Goal: Navigation & Orientation: Find specific page/section

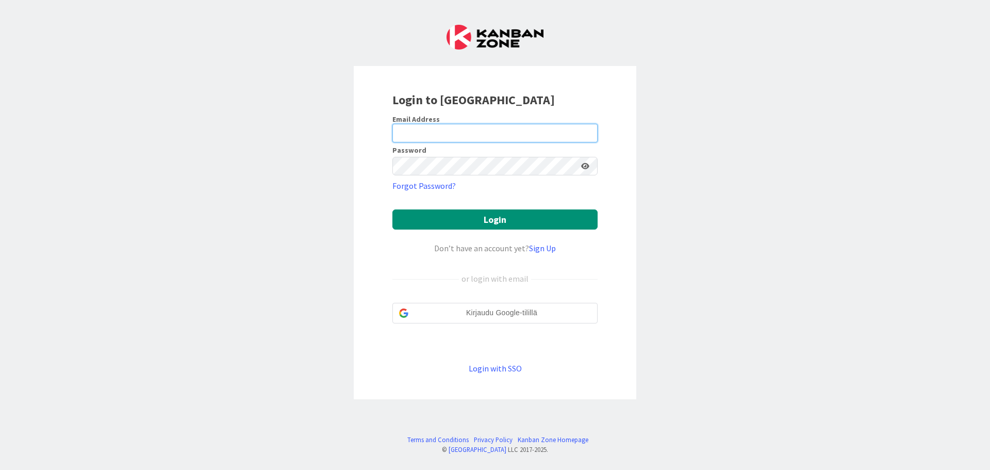
click at [426, 137] on input "email" at bounding box center [495, 133] width 205 height 19
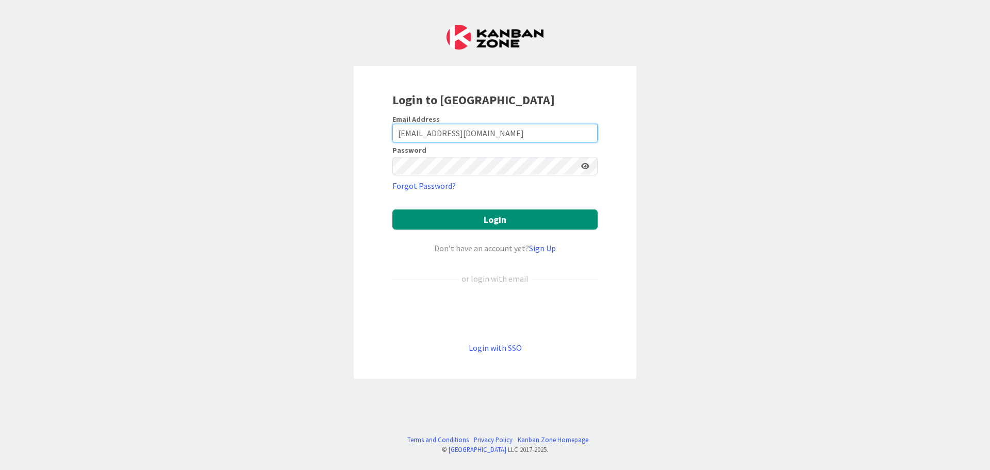
type input "[EMAIL_ADDRESS][DOMAIN_NAME]"
click at [395, 218] on button "Login" at bounding box center [495, 219] width 205 height 20
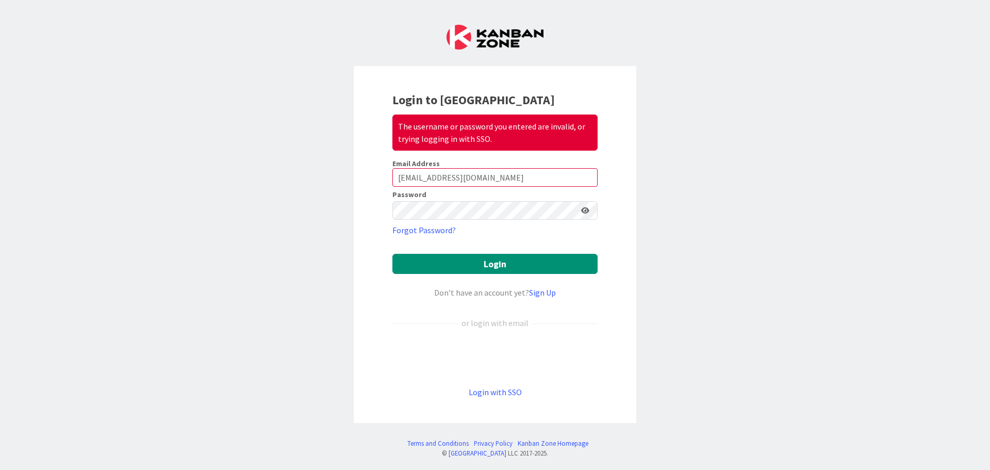
click at [584, 212] on icon at bounding box center [585, 210] width 8 height 7
click at [506, 266] on button "Login" at bounding box center [495, 264] width 205 height 20
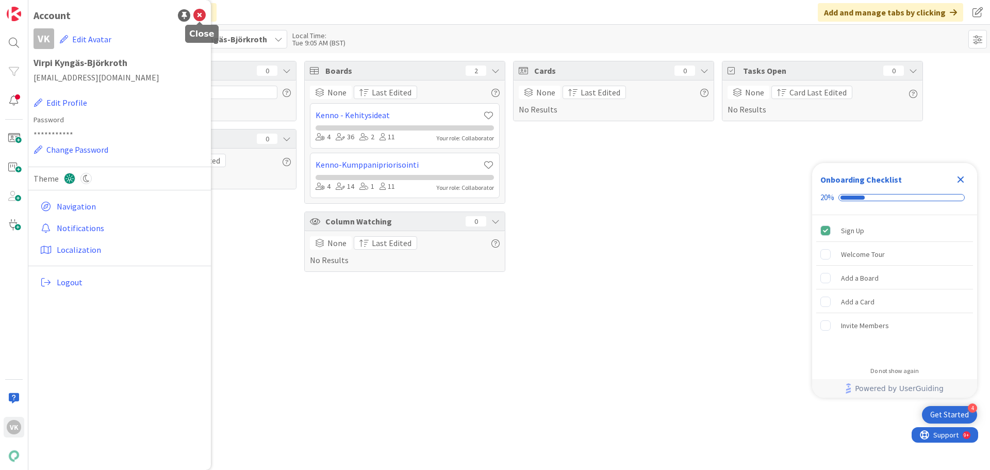
click at [202, 15] on icon at bounding box center [199, 15] width 12 height 12
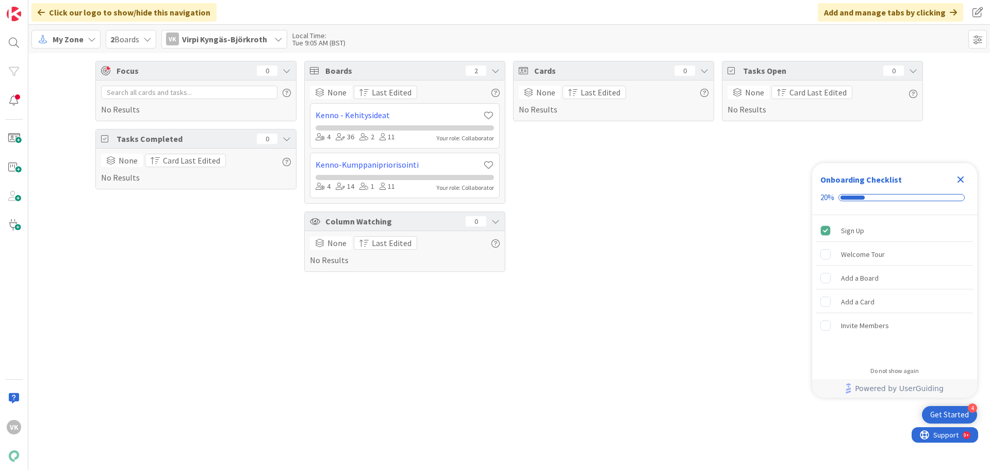
click at [80, 38] on span "My Zone" at bounding box center [68, 39] width 31 height 12
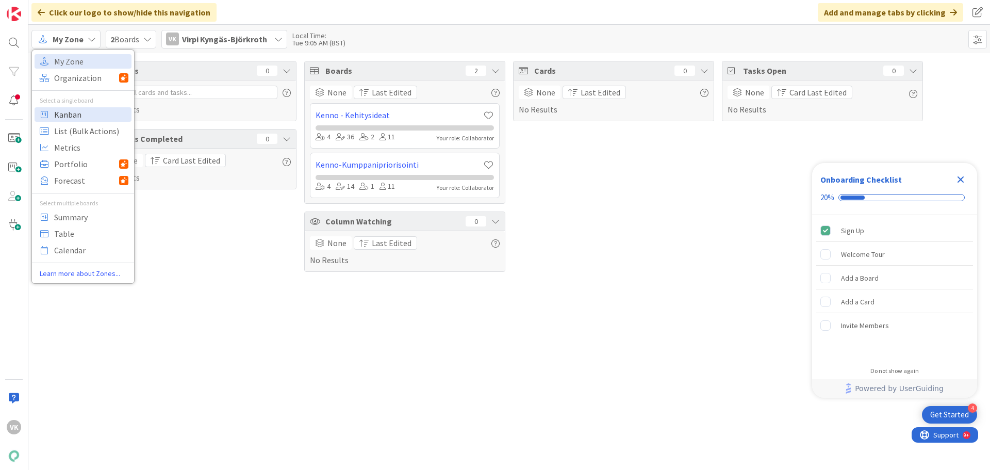
click at [62, 118] on span "Kanban" at bounding box center [91, 114] width 74 height 15
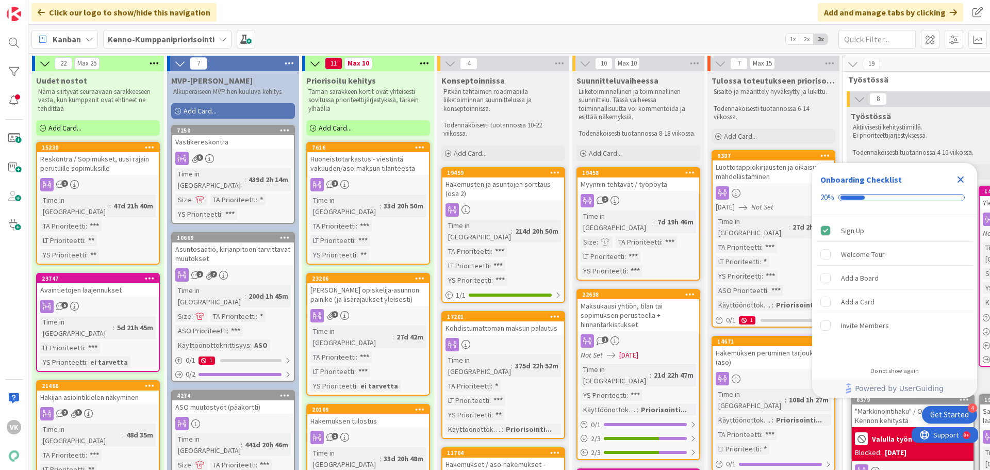
click at [960, 178] on icon "Close Checklist" at bounding box center [961, 179] width 7 height 7
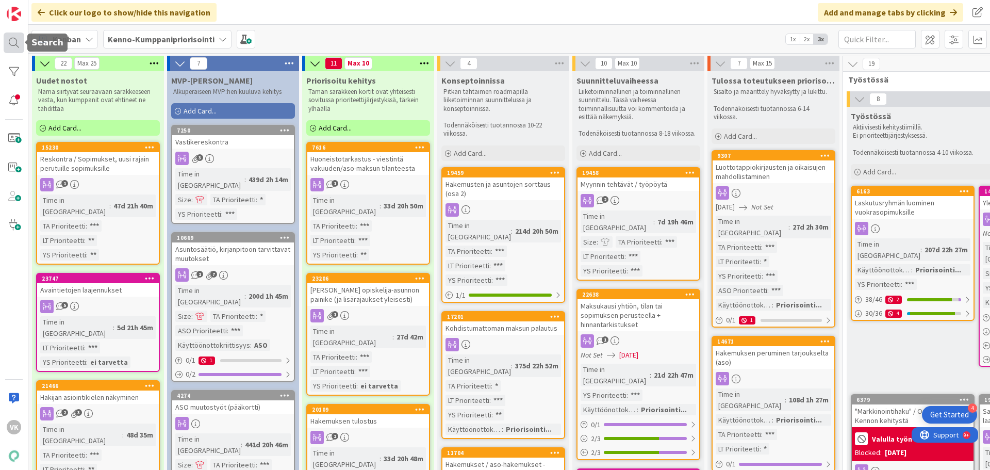
click at [16, 42] on div at bounding box center [14, 42] width 21 height 21
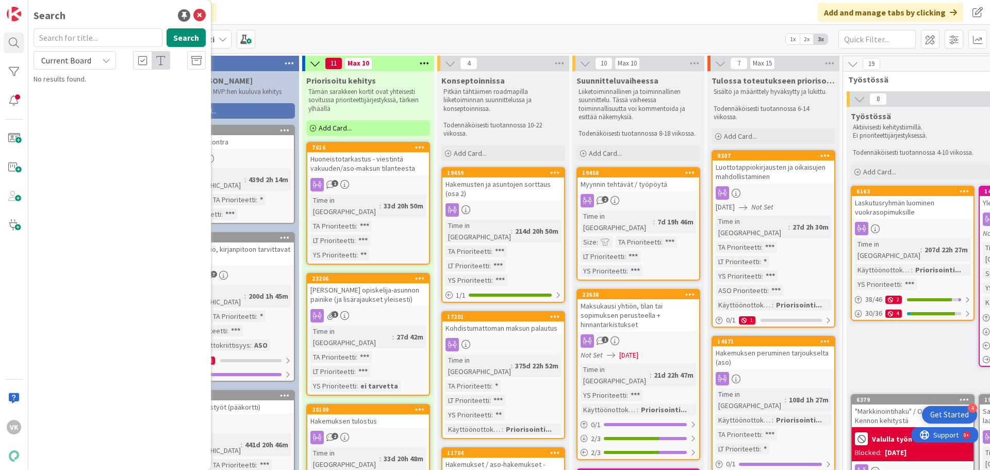
click at [63, 36] on input "text" at bounding box center [98, 37] width 129 height 19
type input "indeksi"
click at [186, 36] on button "Search" at bounding box center [186, 37] width 39 height 19
click at [199, 16] on icon at bounding box center [199, 15] width 12 height 12
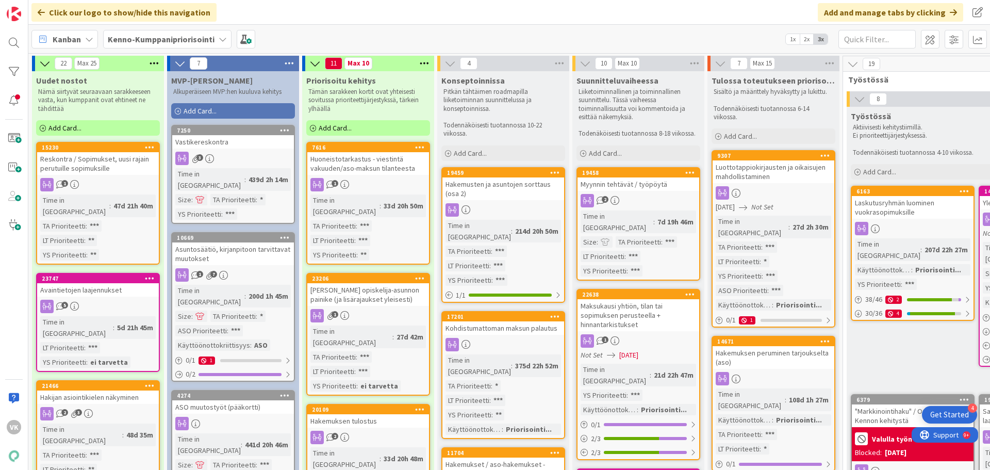
click at [254, 152] on div "3" at bounding box center [233, 158] width 122 height 13
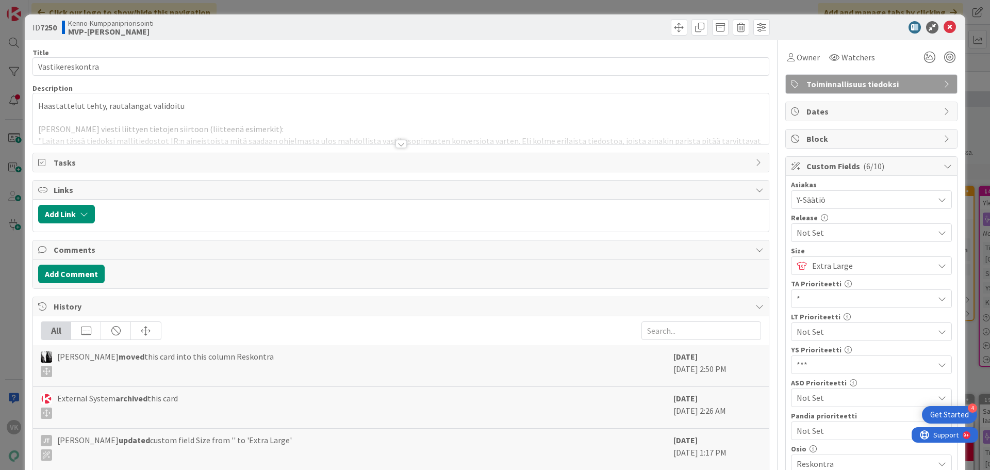
click at [398, 146] on div at bounding box center [401, 144] width 11 height 8
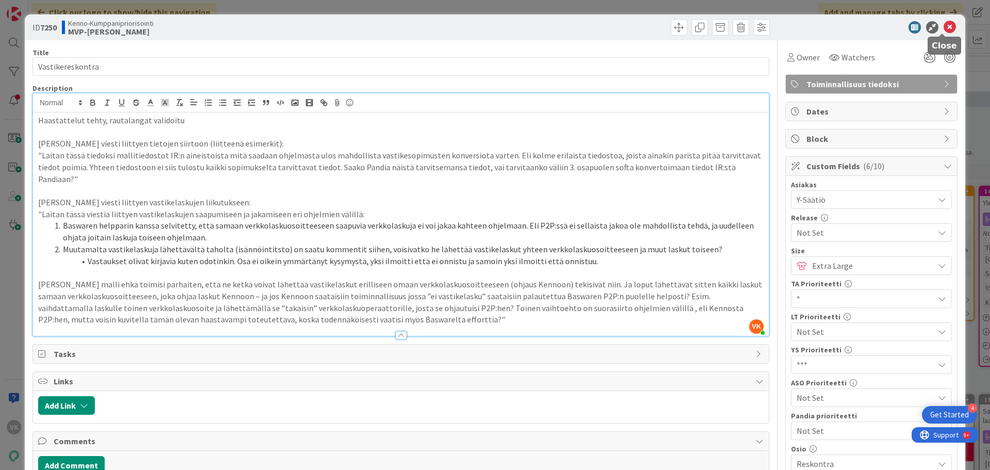
click at [944, 28] on icon at bounding box center [950, 27] width 12 height 12
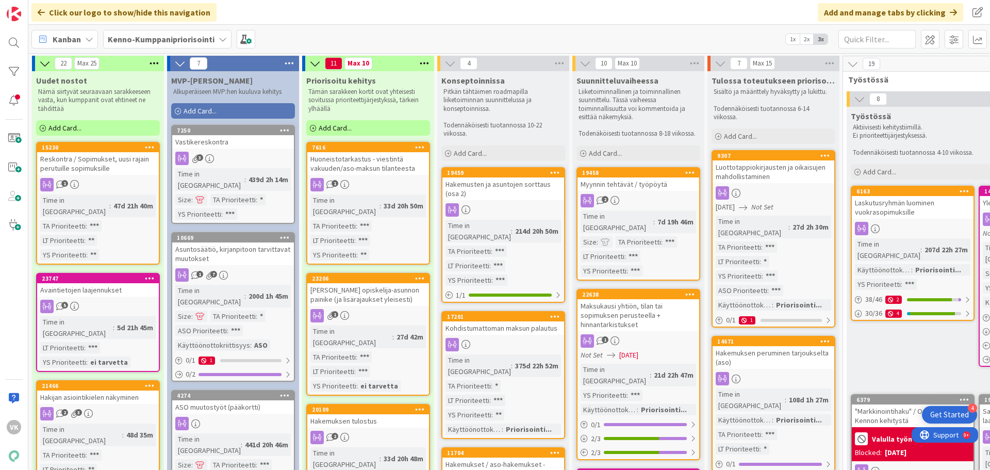
click at [232, 248] on div "Asuntosäätiö, kirjanpitoon tarvittavat muutokset" at bounding box center [233, 253] width 122 height 23
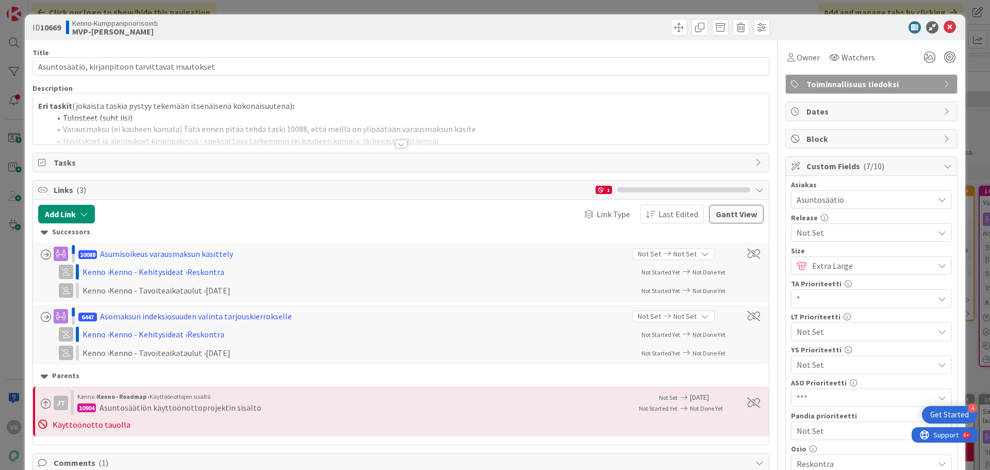
click at [396, 144] on div at bounding box center [401, 144] width 11 height 8
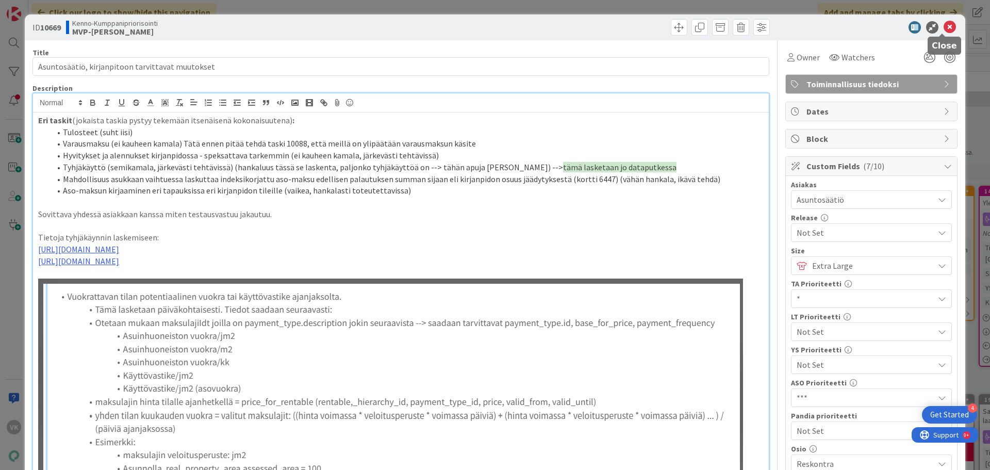
click at [944, 28] on icon at bounding box center [950, 27] width 12 height 12
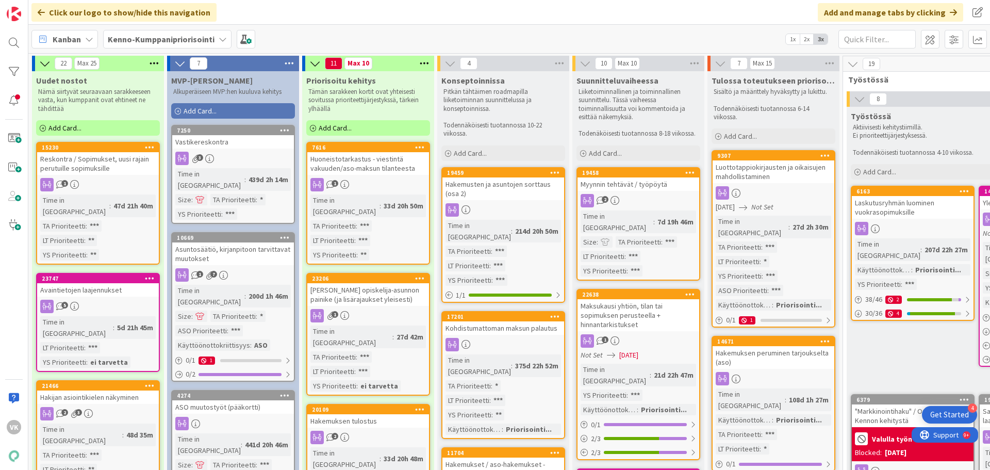
click at [233, 400] on div "ASO muutostyöt (pääkortti)" at bounding box center [233, 406] width 122 height 13
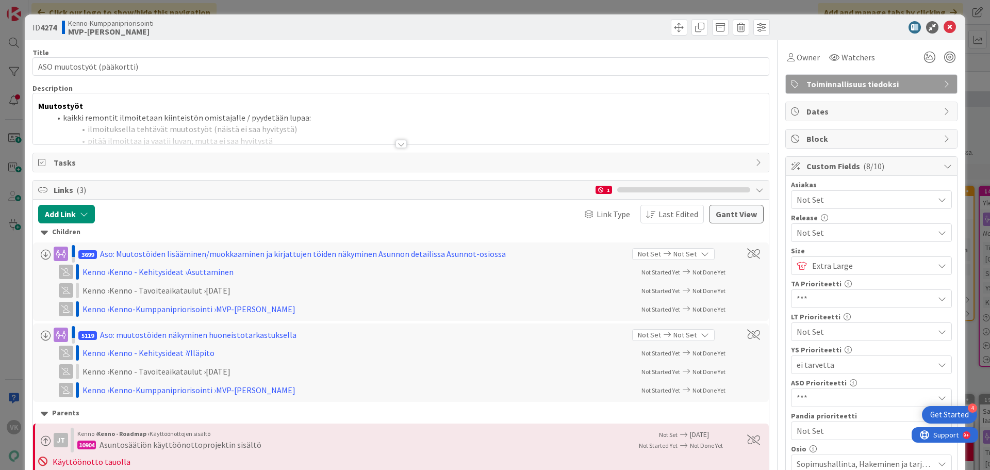
click at [398, 145] on div at bounding box center [401, 144] width 11 height 8
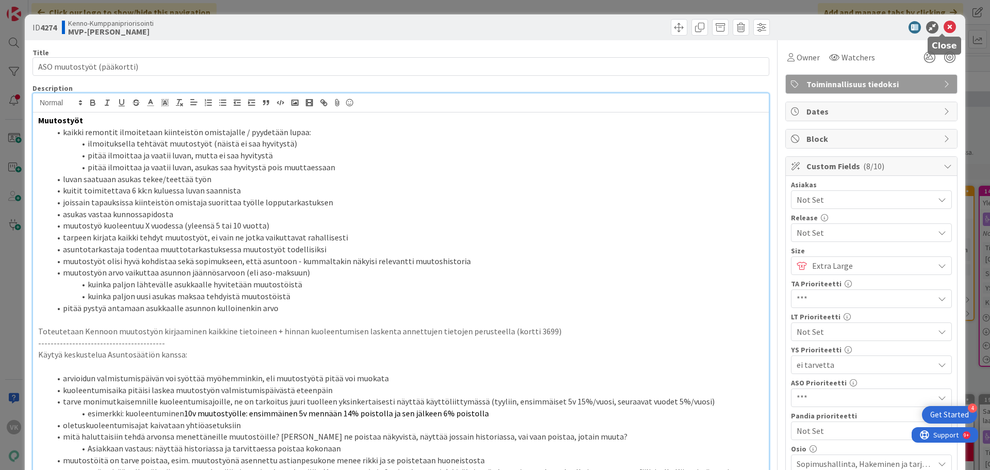
click at [945, 25] on icon at bounding box center [950, 27] width 12 height 12
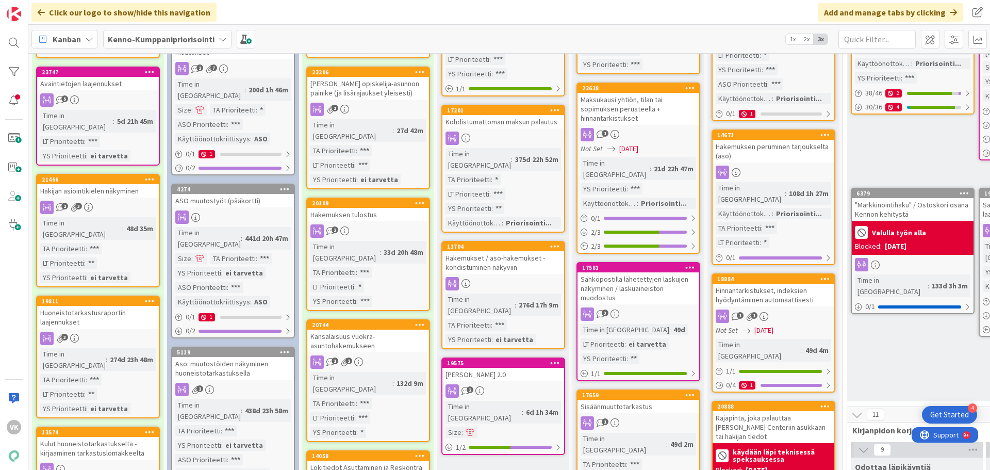
click at [234, 357] on div "Aso: muutostöiden näkyminen huoneistotarkastuksella" at bounding box center [233, 368] width 122 height 23
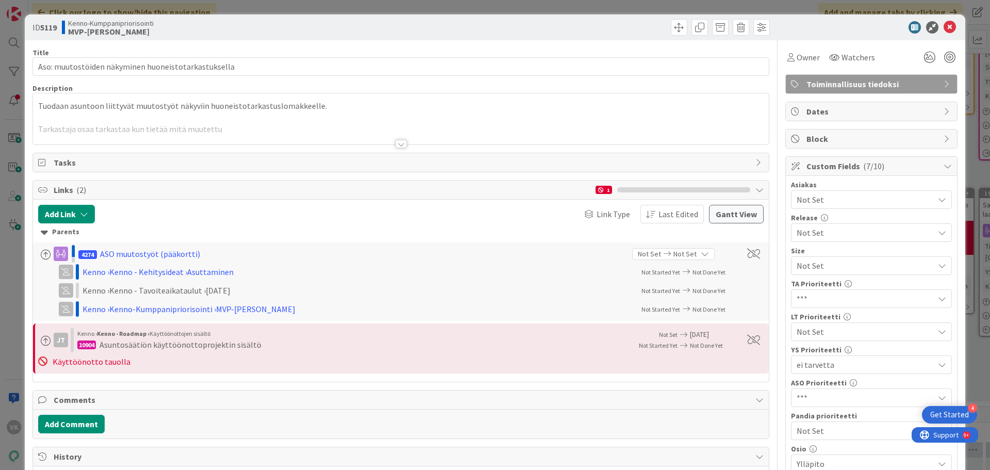
click at [400, 145] on div at bounding box center [401, 144] width 11 height 8
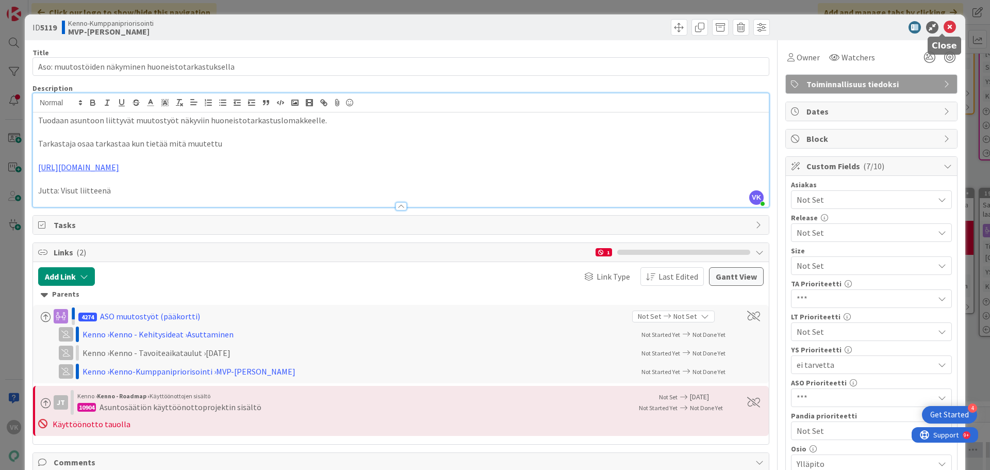
click at [946, 27] on icon at bounding box center [950, 27] width 12 height 12
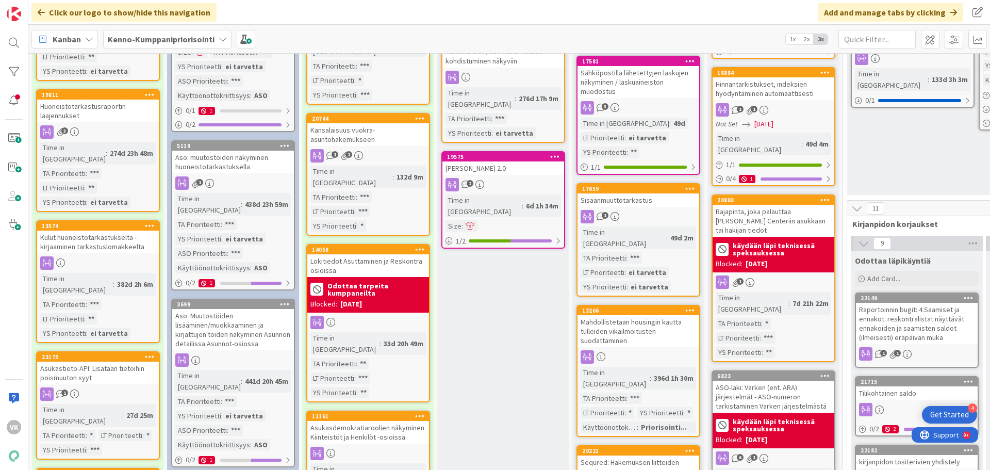
click at [235, 309] on div "Aso: Muutostöiden lisääminen/muokkaaminen ja kirjattujen töiden näkyminen Asunn…" at bounding box center [233, 329] width 122 height 41
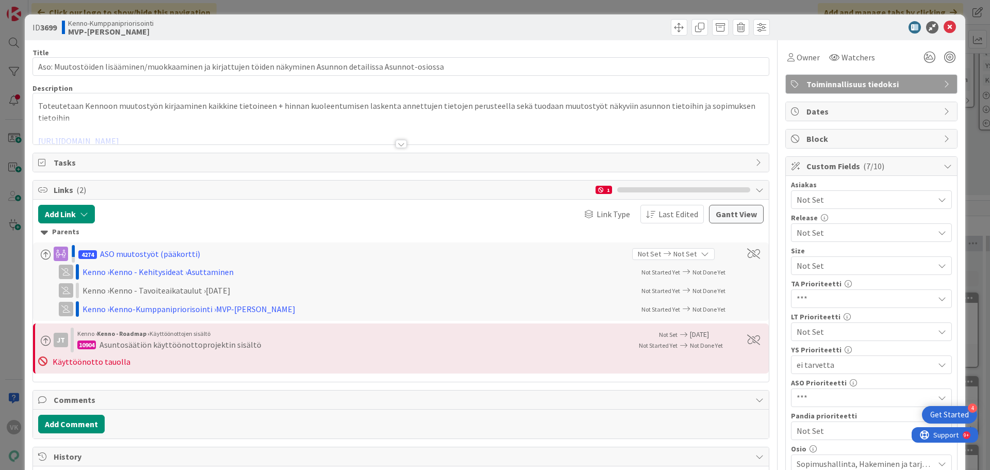
click at [396, 143] on div at bounding box center [401, 144] width 11 height 8
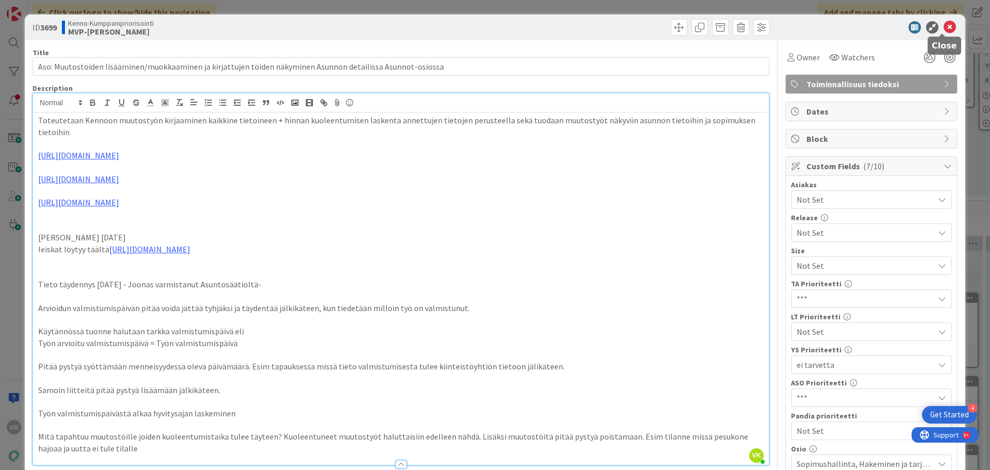
click at [944, 26] on icon at bounding box center [950, 27] width 12 height 12
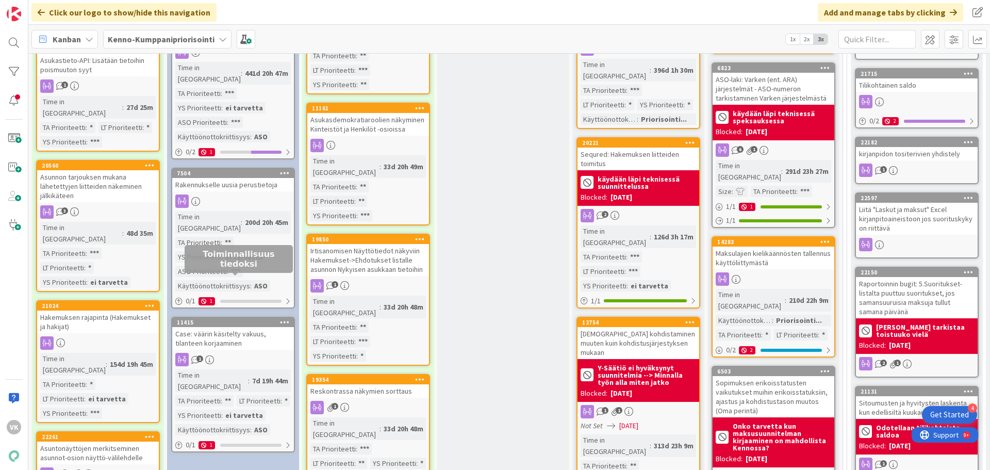
scroll to position [722, 0]
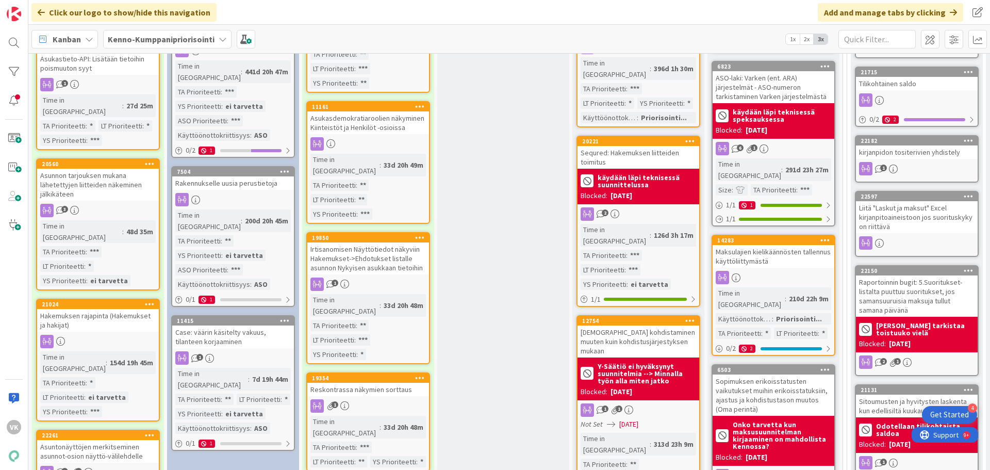
click at [222, 176] on div "Rakennukselle uusia perustietoja" at bounding box center [233, 182] width 122 height 13
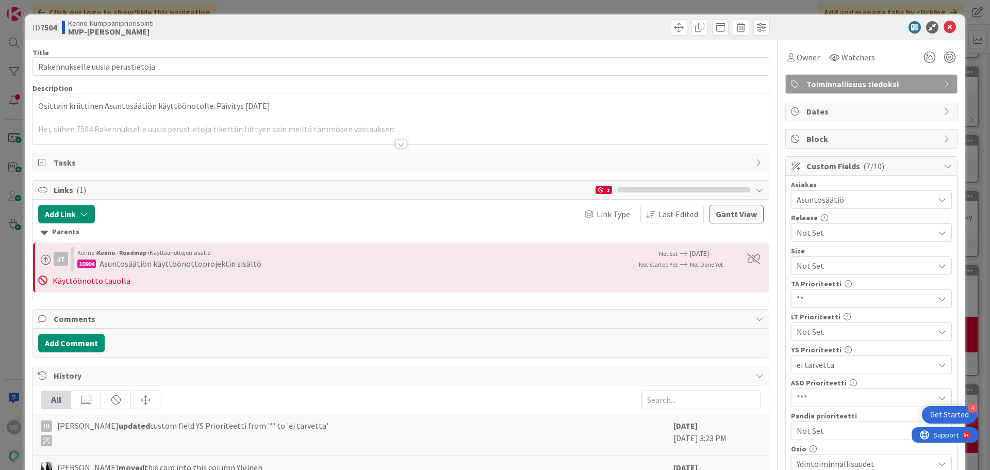
click at [399, 142] on div at bounding box center [401, 144] width 11 height 8
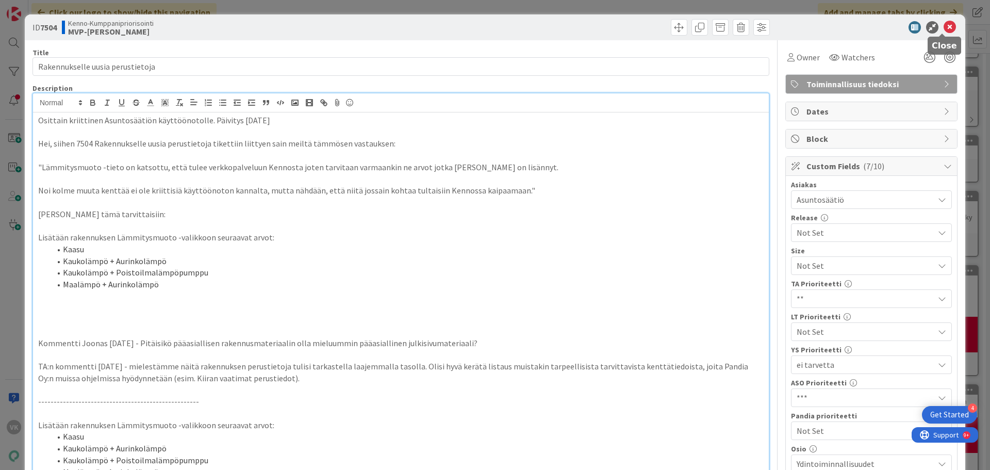
click at [946, 26] on icon at bounding box center [950, 27] width 12 height 12
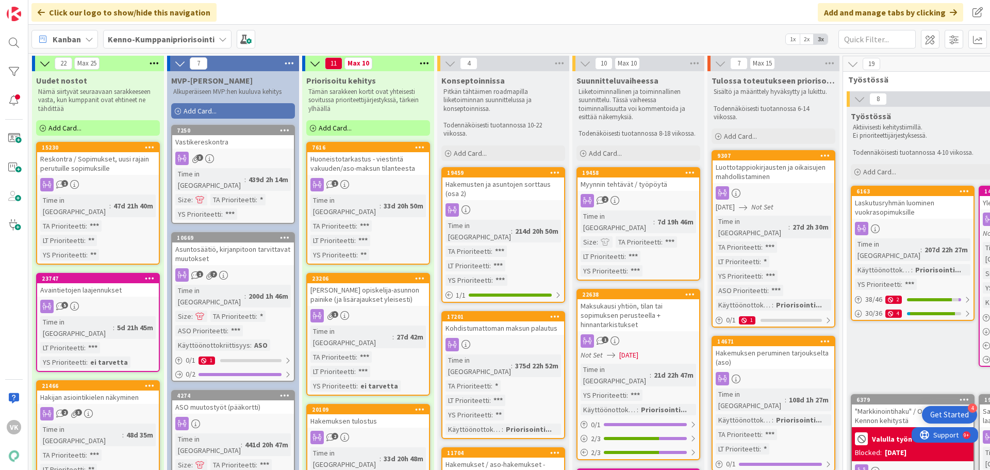
click at [82, 37] on div "Kanban" at bounding box center [64, 39] width 67 height 19
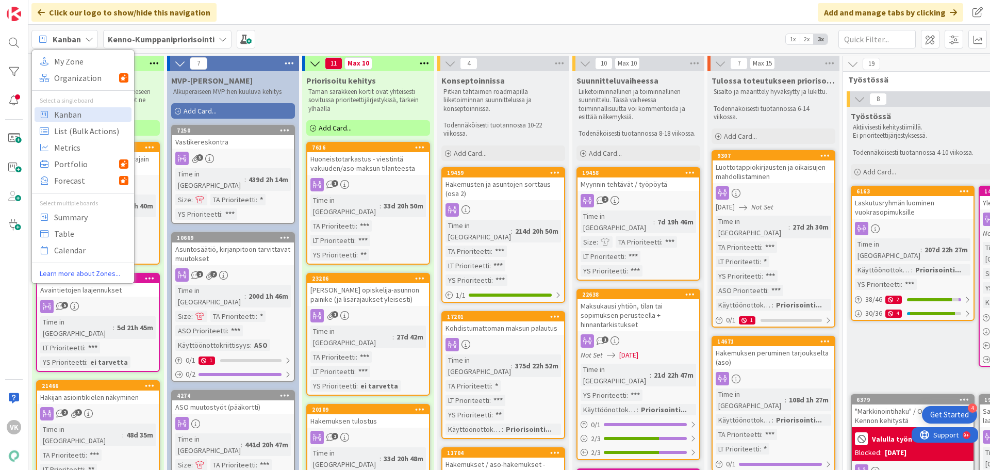
click at [82, 37] on div "Kanban" at bounding box center [64, 39] width 67 height 19
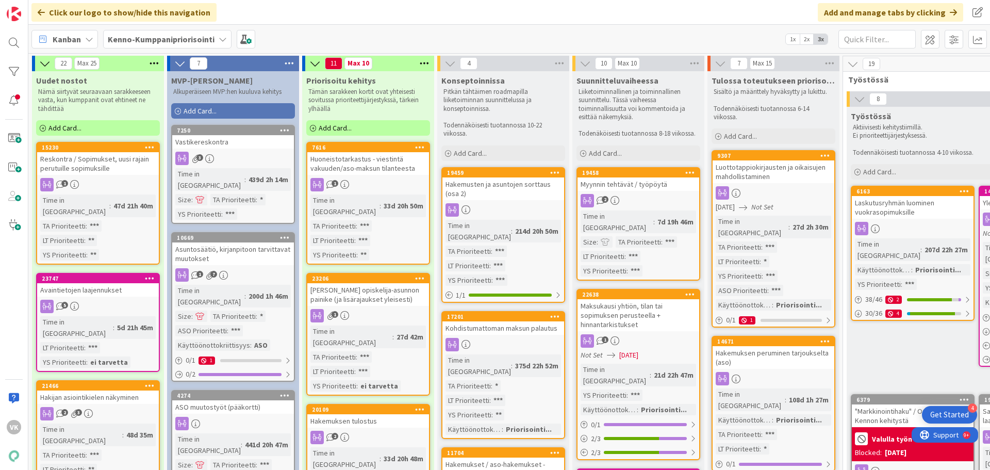
click at [115, 36] on b "Kenno-Kumppanipriorisointi" at bounding box center [161, 39] width 107 height 10
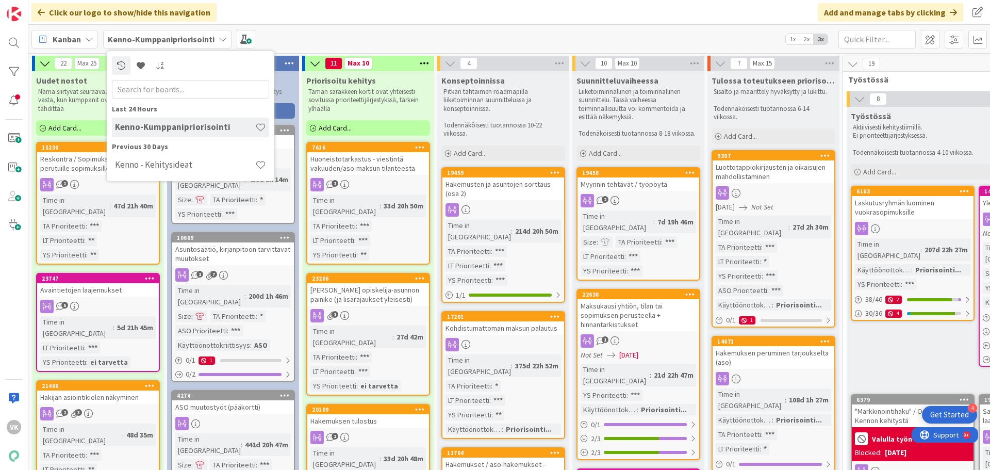
click at [125, 164] on h4 "Kenno - Kehitysideat" at bounding box center [185, 164] width 140 height 10
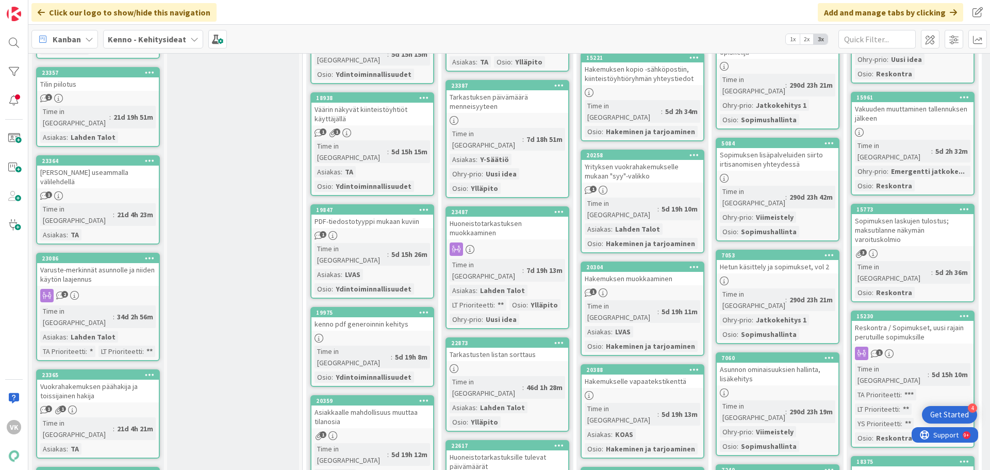
scroll to position [1341, 0]
